Goal: Complete application form: Complete application form

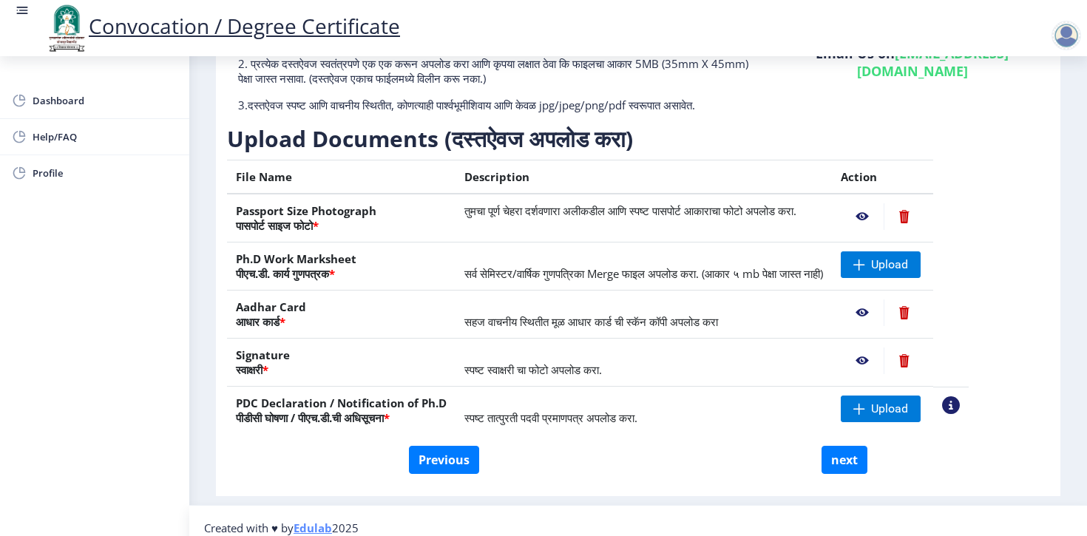
scroll to position [181, 0]
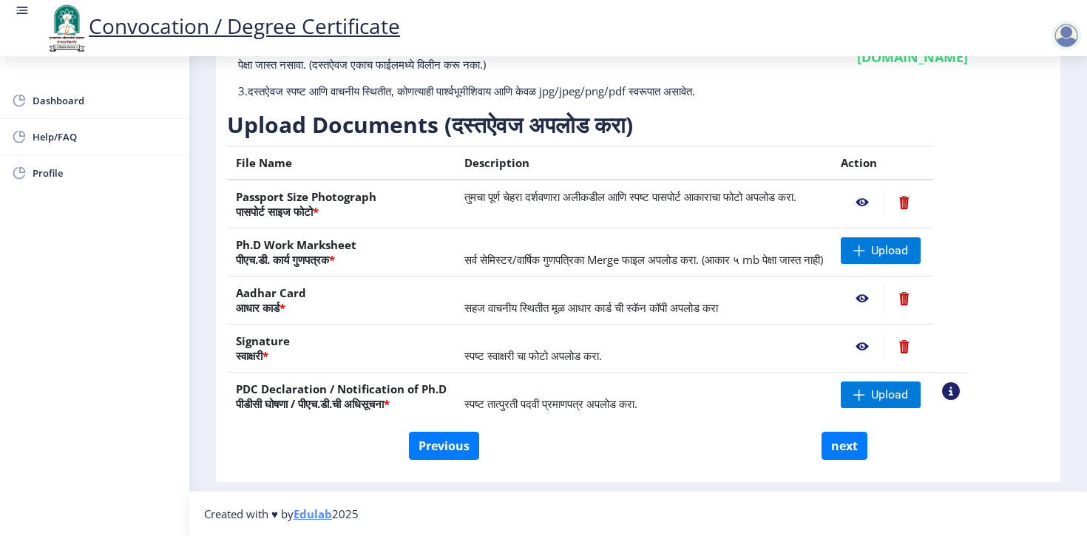
click at [933, 241] on td "Upload" at bounding box center [882, 252] width 101 height 48
click at [897, 245] on span "Upload" at bounding box center [889, 250] width 37 height 15
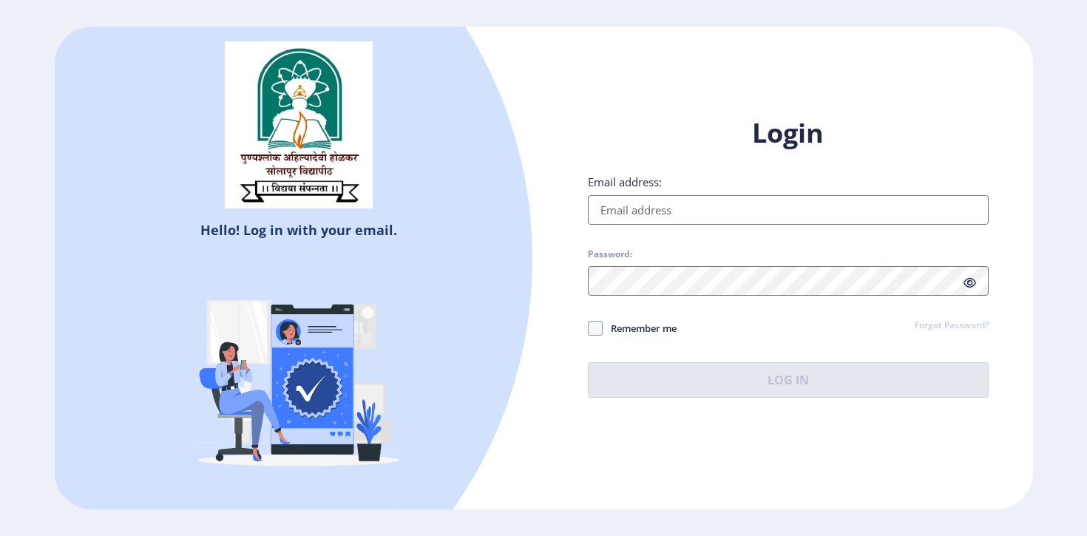
click at [748, 217] on input "Email address:" at bounding box center [788, 210] width 401 height 30
type input "surajronge@gmail.com"
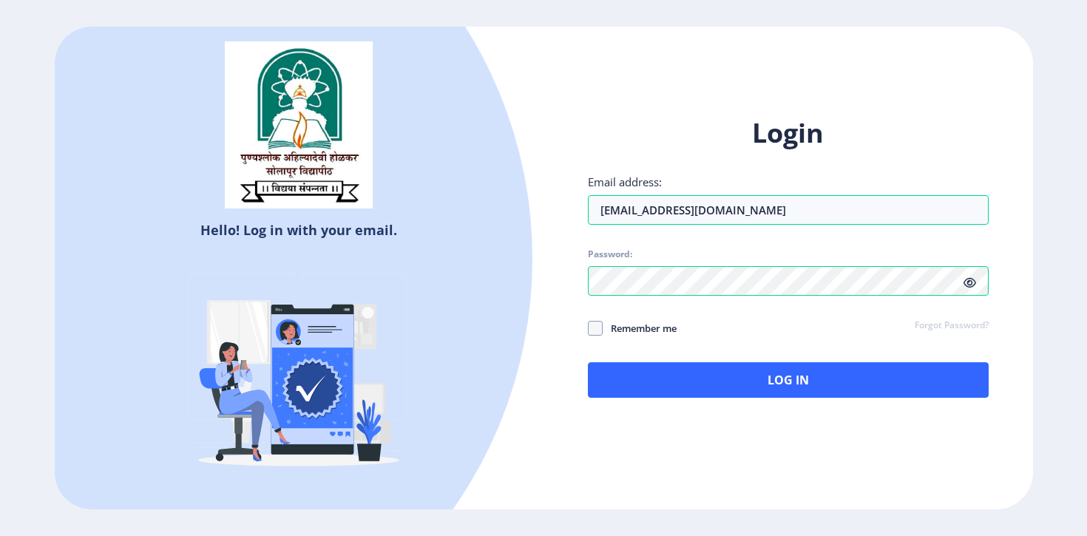
click at [606, 326] on span "Remember me" at bounding box center [639, 328] width 74 height 18
click at [588, 327] on input "Remember me" at bounding box center [588, 327] width 1 height 1
checkbox input "true"
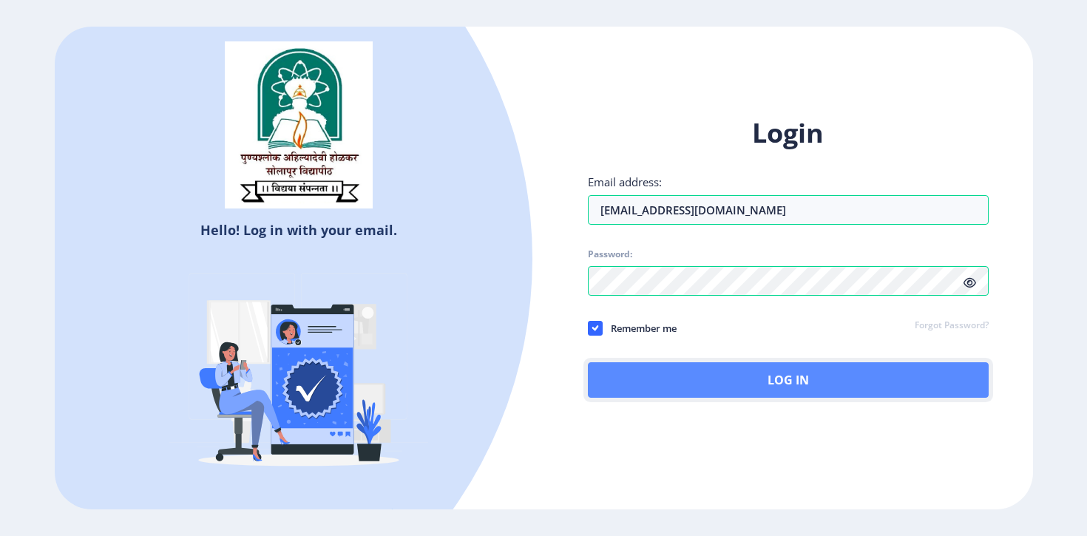
click at [736, 384] on button "Log In" at bounding box center [788, 379] width 401 height 35
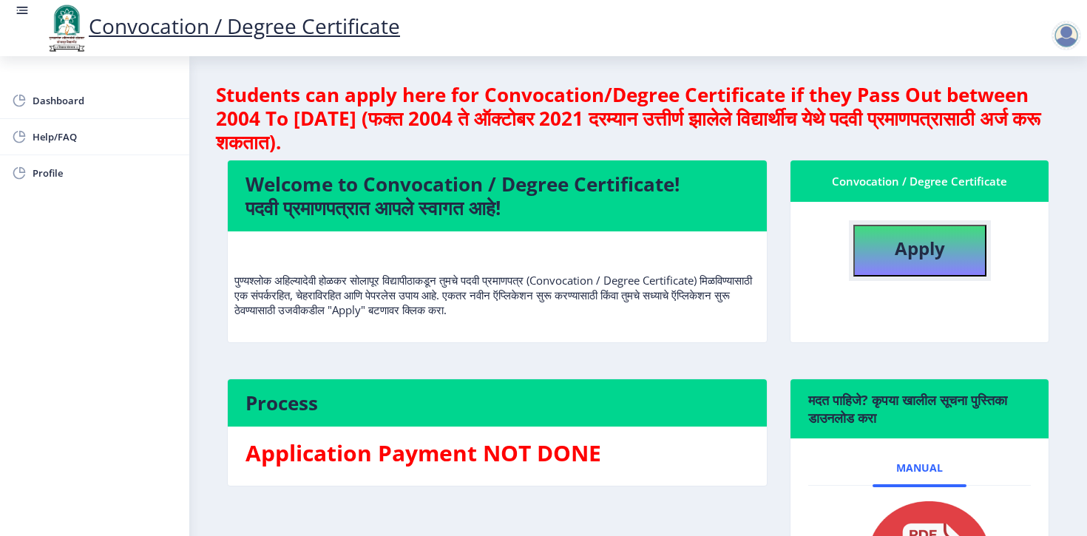
click at [877, 262] on button "Apply" at bounding box center [919, 251] width 133 height 52
select select
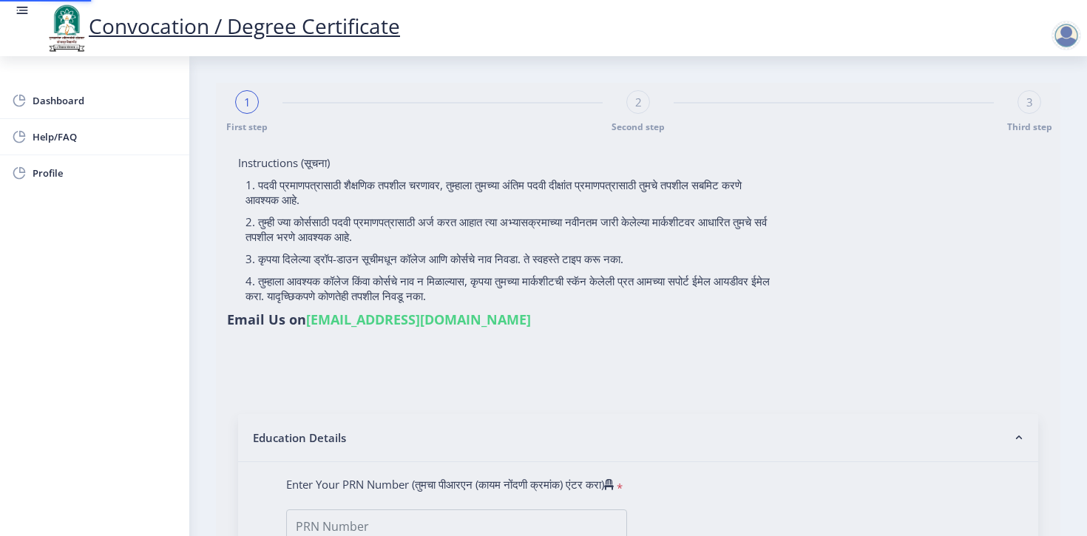
type input "202301014076149"
select select "Regular"
select select "2025"
select select "Grade A+"
type input "1271C0008"
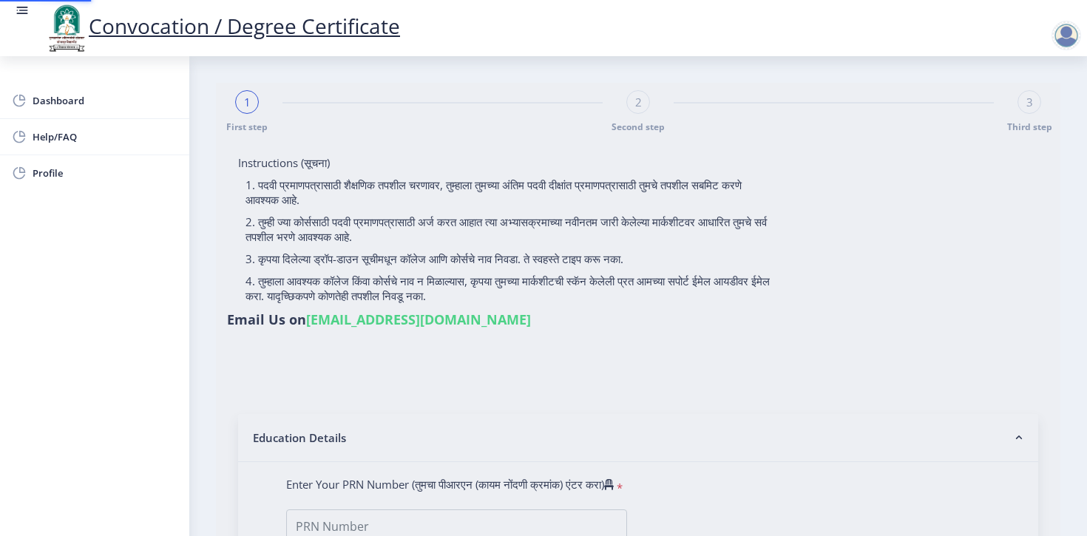
type input "Ronge Suraj Babruwahan"
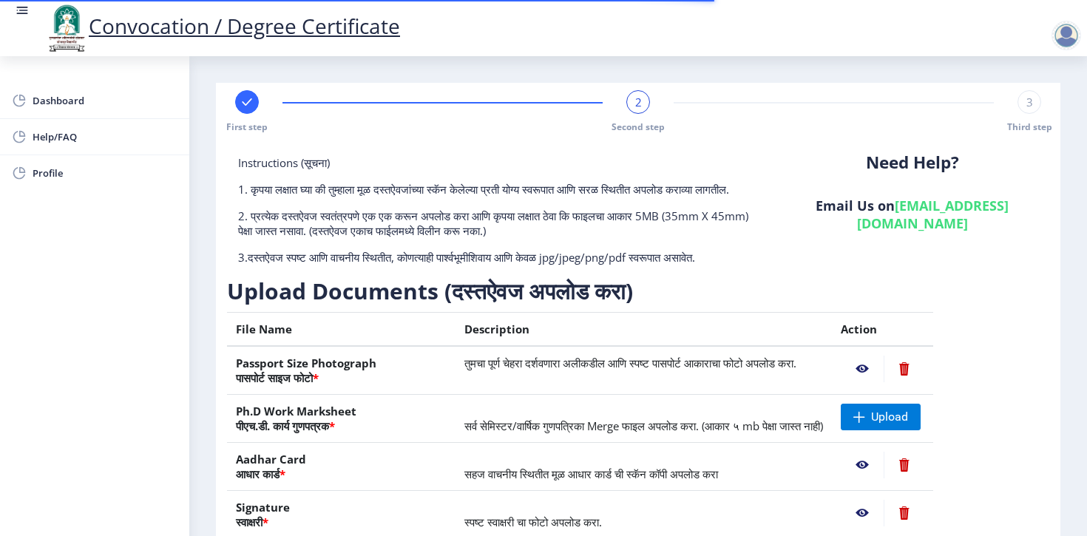
scroll to position [181, 0]
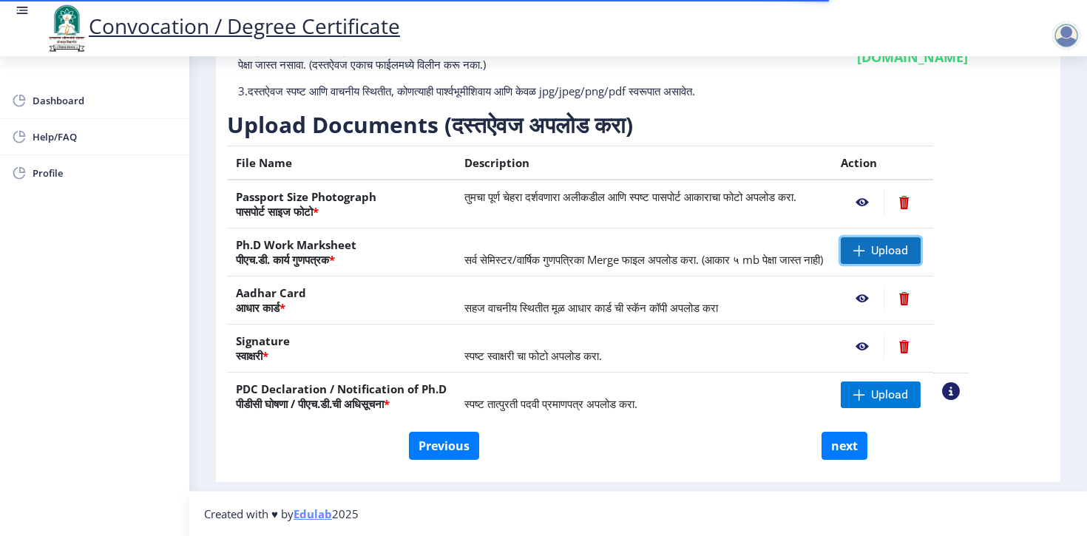
click at [865, 256] on span at bounding box center [859, 251] width 12 height 12
click at [1070, 34] on div at bounding box center [1066, 36] width 30 height 30
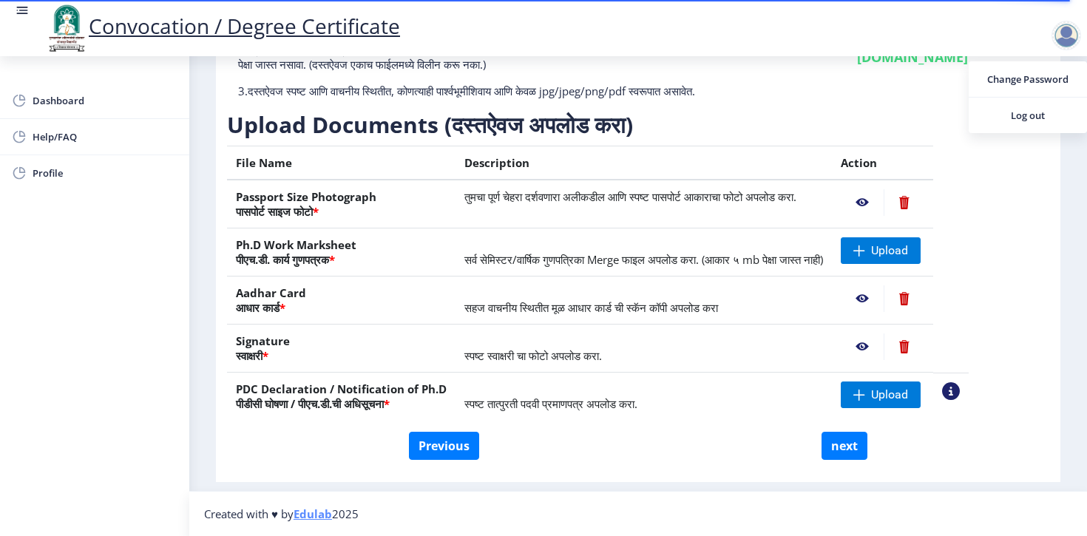
click at [892, 120] on h3 "Upload Documents (दस्तऐवज अपलोड करा)" at bounding box center [597, 125] width 741 height 30
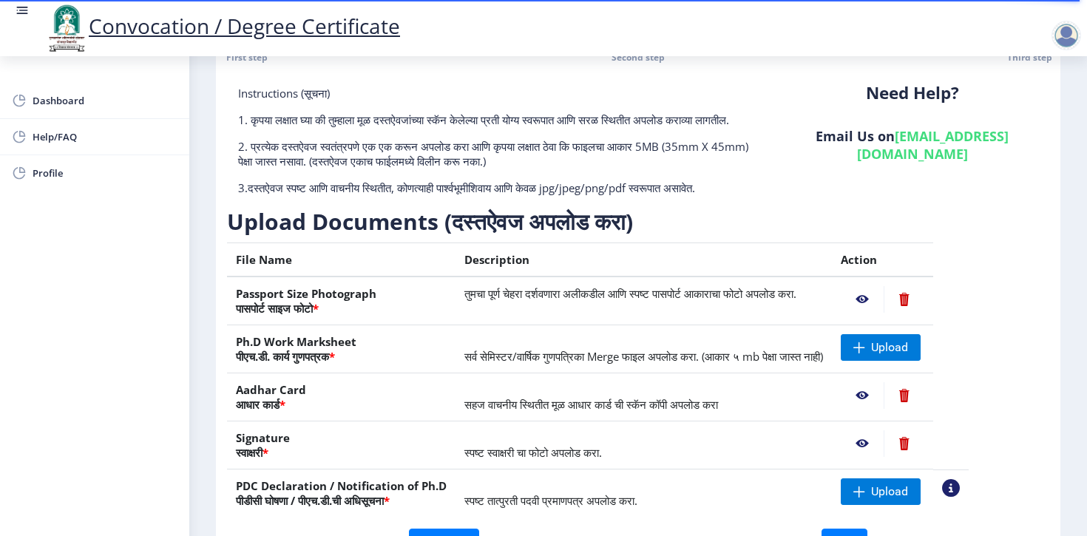
click at [756, 263] on th "Description" at bounding box center [643, 260] width 376 height 34
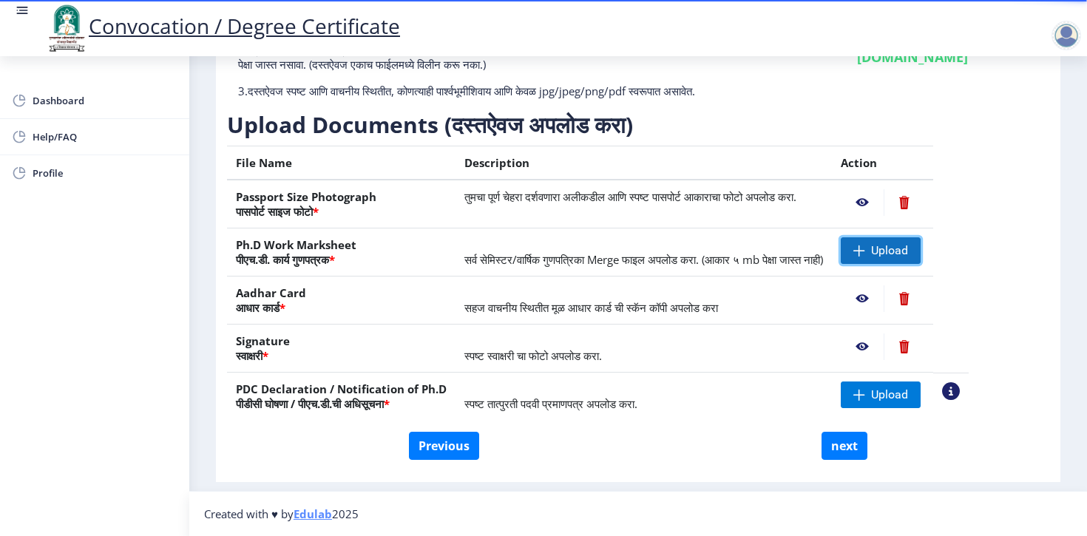
click at [895, 241] on span "Upload" at bounding box center [881, 250] width 80 height 27
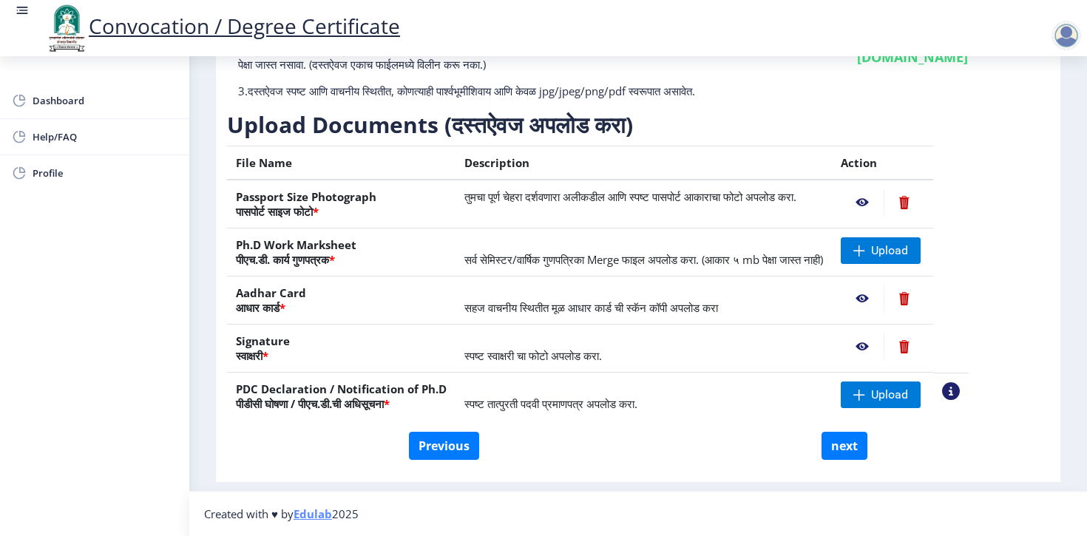
click at [325, 510] on link "Edulab" at bounding box center [312, 513] width 38 height 15
click at [611, 316] on td "सहज वाचनीय स्थितीत मूळ आधार कार्ड ची स्कॅन कॉपी अपलोड करा" at bounding box center [643, 300] width 376 height 48
